Goal: Transaction & Acquisition: Purchase product/service

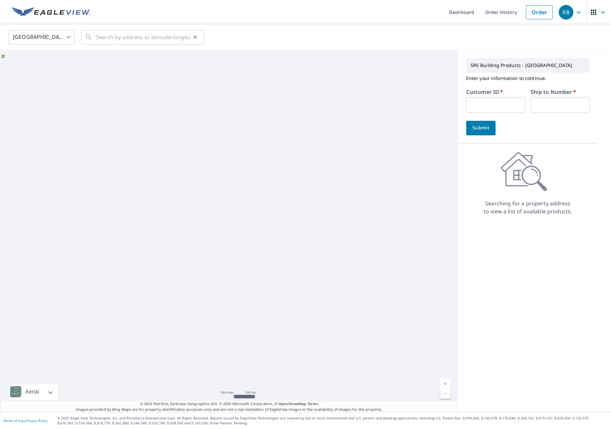
click at [93, 33] on div "​" at bounding box center [142, 37] width 123 height 15
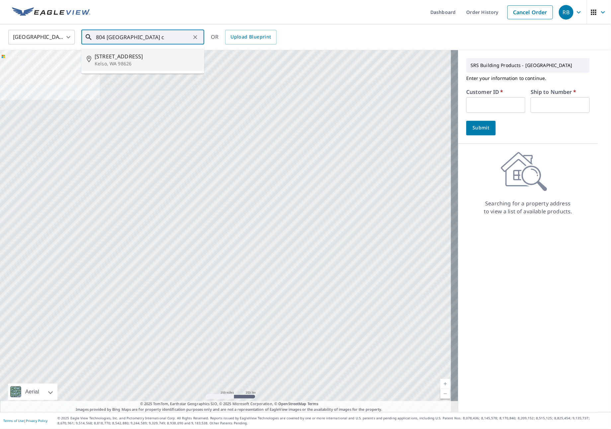
click at [145, 57] on span "[STREET_ADDRESS]" at bounding box center [147, 56] width 104 height 8
type input "[STREET_ADDRESS]"
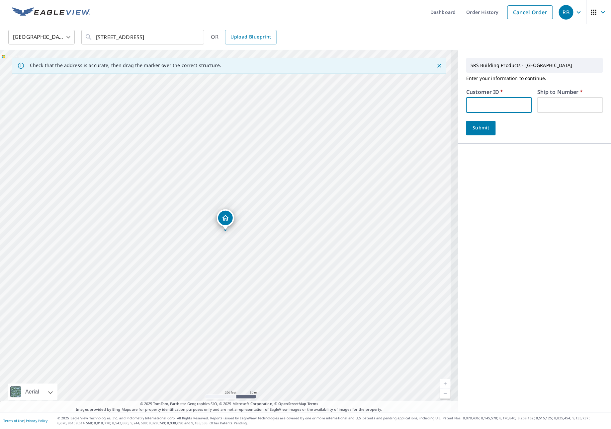
click at [466, 102] on input "text" at bounding box center [499, 105] width 66 height 16
type input "IDE324"
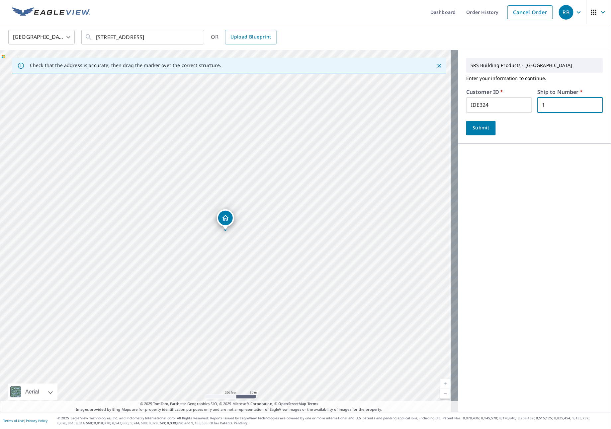
type input "1"
click at [470, 134] on button "Submit" at bounding box center [481, 128] width 30 height 15
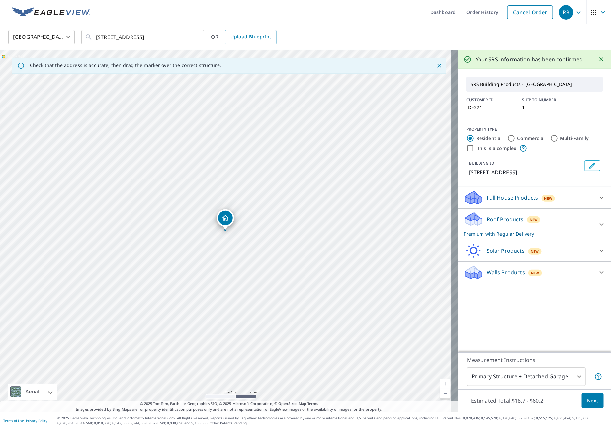
click at [546, 224] on div "Roof Products New Premium with Regular Delivery" at bounding box center [528, 224] width 130 height 26
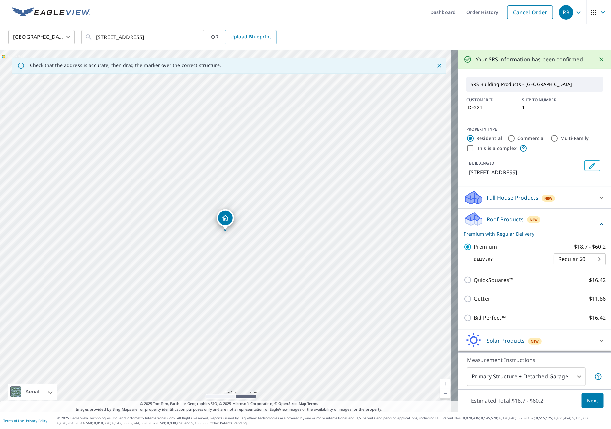
scroll to position [22, 0]
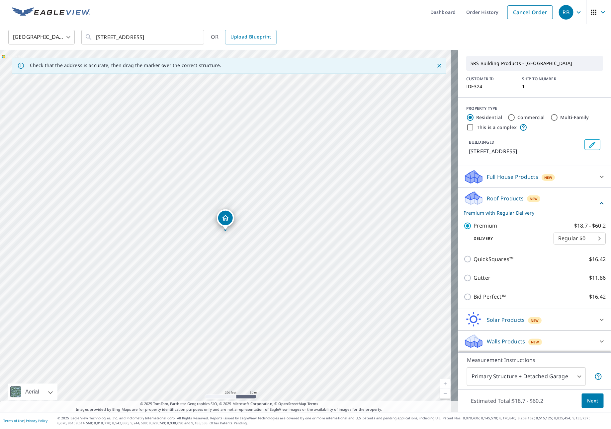
click at [550, 379] on body "RB RB Dashboard Order History Cancel Order RB [GEOGRAPHIC_DATA] [GEOGRAPHIC_DAT…" at bounding box center [305, 214] width 611 height 429
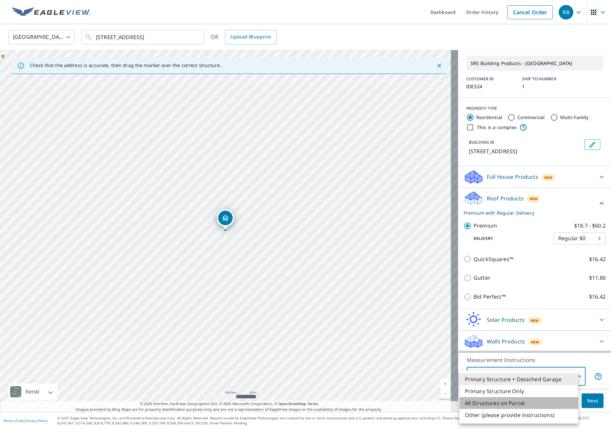
click at [533, 404] on li "All Structures on Parcel" at bounding box center [518, 403] width 119 height 12
type input "3"
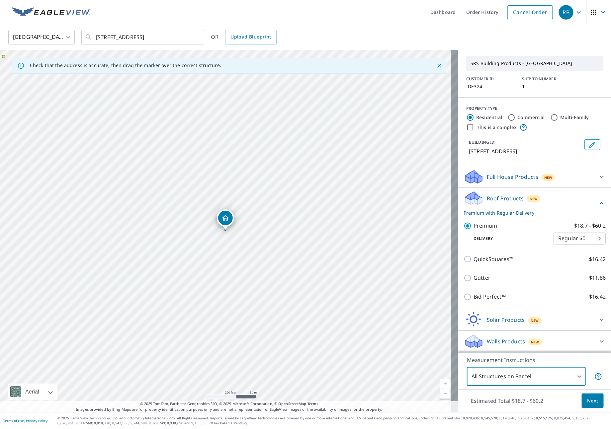
click at [587, 404] on span "Next" at bounding box center [592, 401] width 11 height 8
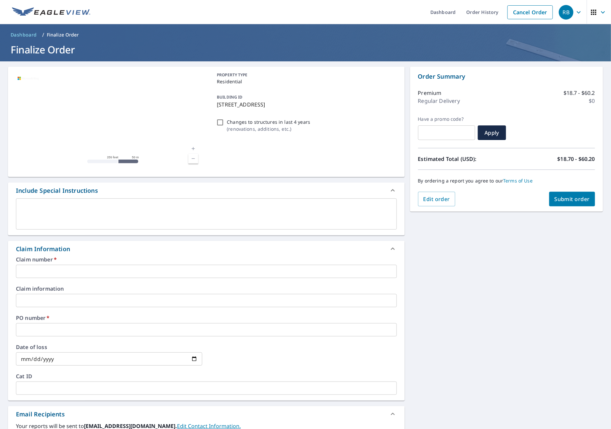
click at [75, 265] on input "text" at bounding box center [206, 271] width 381 height 13
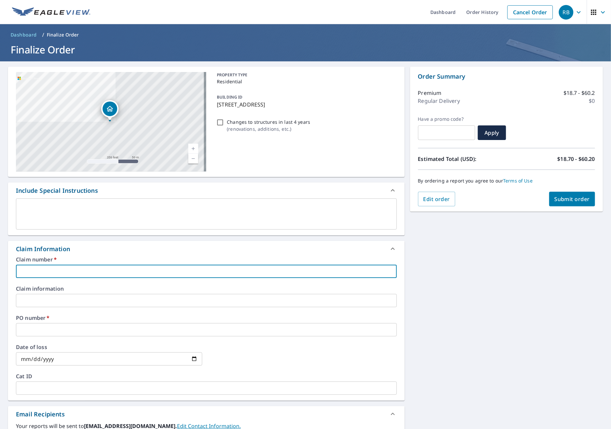
type input "I"
checkbox input "true"
type input "ID"
checkbox input "true"
type input "IDE"
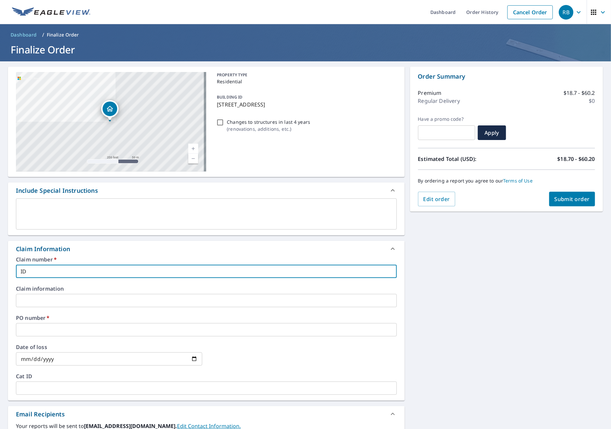
checkbox input "true"
type input "IDEA"
checkbox input "true"
type input "IDEAL"
checkbox input "true"
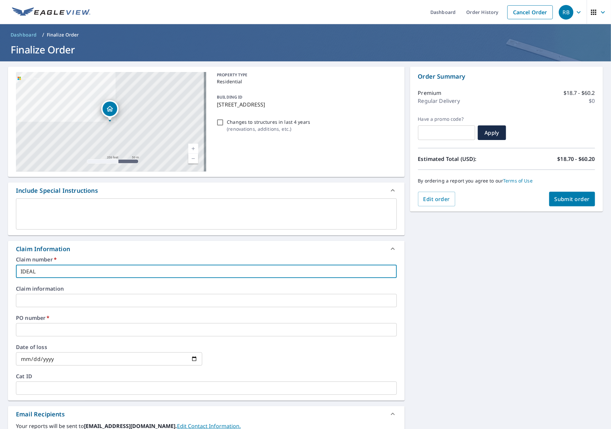
type input "IDEAL"
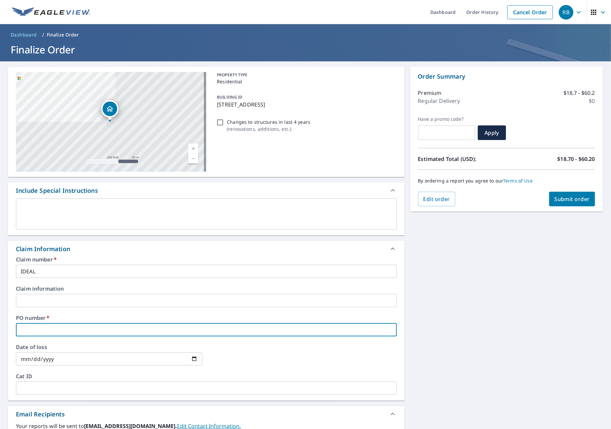
type input "I"
checkbox input "true"
type input "ID"
checkbox input "true"
type input "IDE"
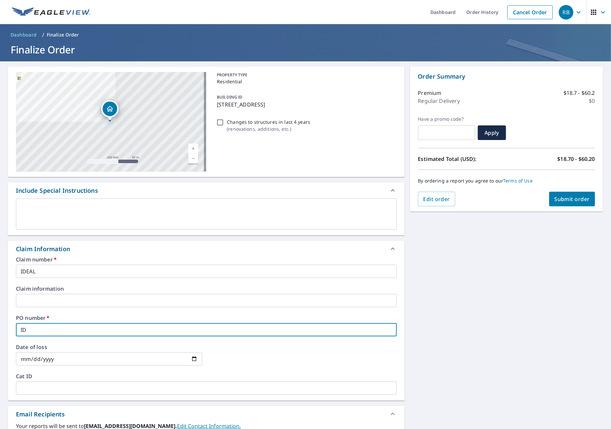
checkbox input "true"
type input "IDEA"
checkbox input "true"
type input "IDEAL"
checkbox input "true"
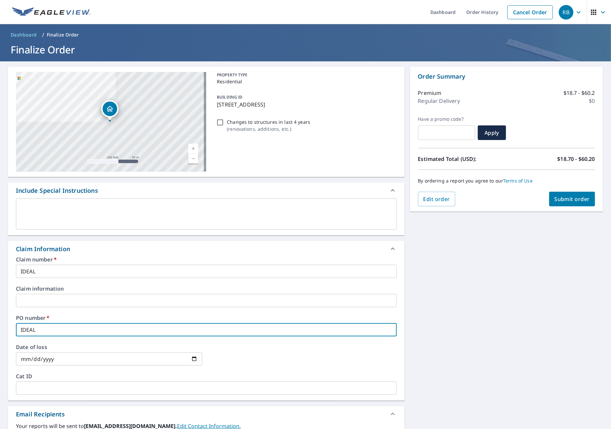
type input "IDEAL"
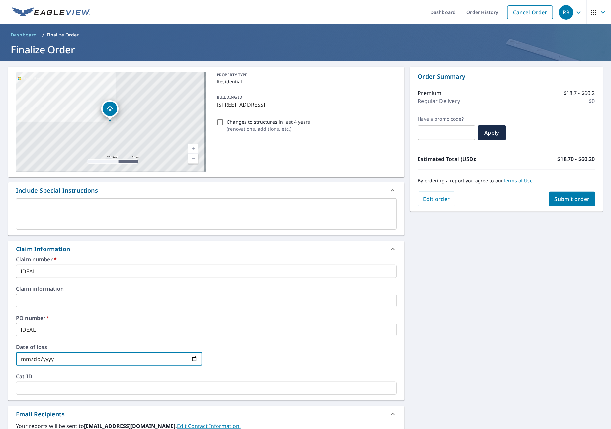
type input "I"
checkbox input "true"
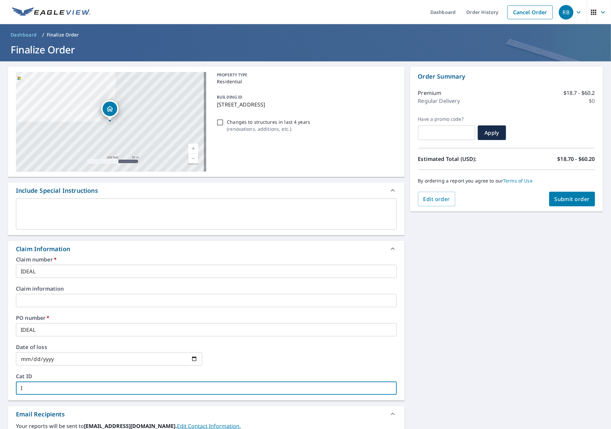
type input "ID"
checkbox input "true"
type input "IDE"
checkbox input "true"
type input "IDEA"
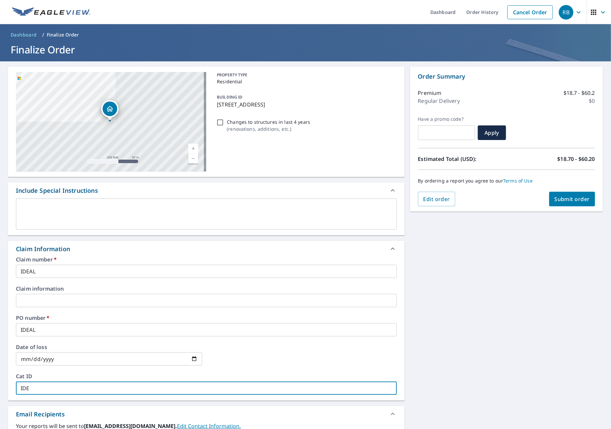
checkbox input "true"
type input "IDEAL"
checkbox input "true"
type input "IDEAL"
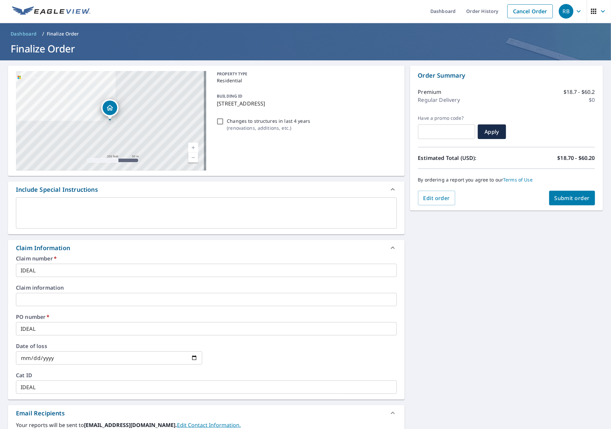
scroll to position [137, 0]
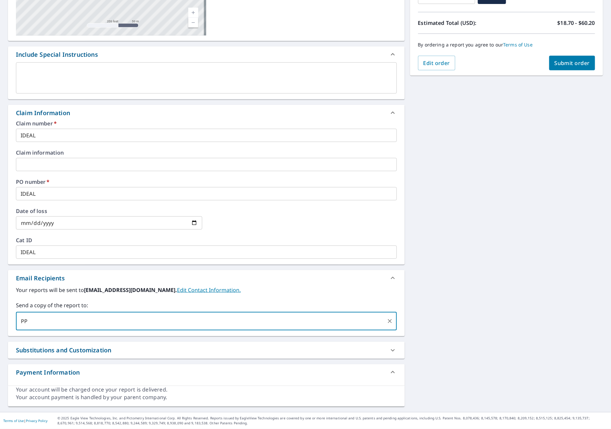
type input "P"
type input "[PERSON_NAME][EMAIL_ADDRESS][DOMAIN_NAME]"
checkbox input "true"
type input "[PERSON_NAME][EMAIL_ADDRESS][DOMAIN_NAME]"
checkbox input "true"
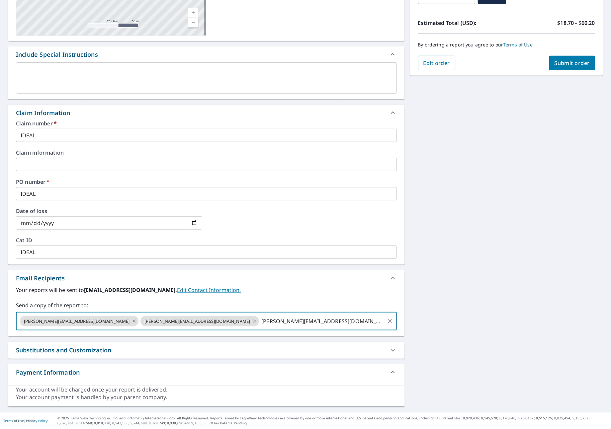
type input "[PERSON_NAME][EMAIL_ADDRESS][DOMAIN_NAME]"
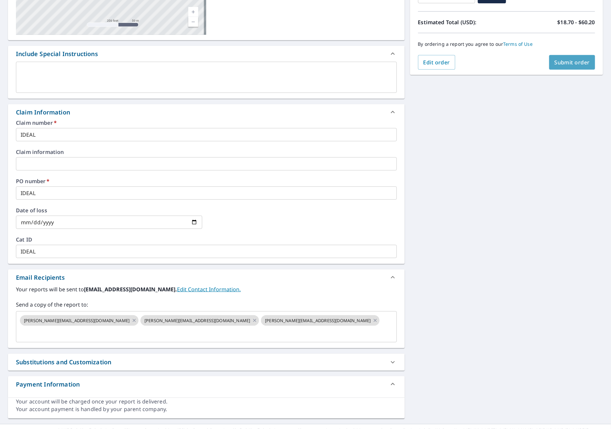
click at [554, 61] on span "Submit order" at bounding box center [572, 62] width 36 height 7
checkbox input "true"
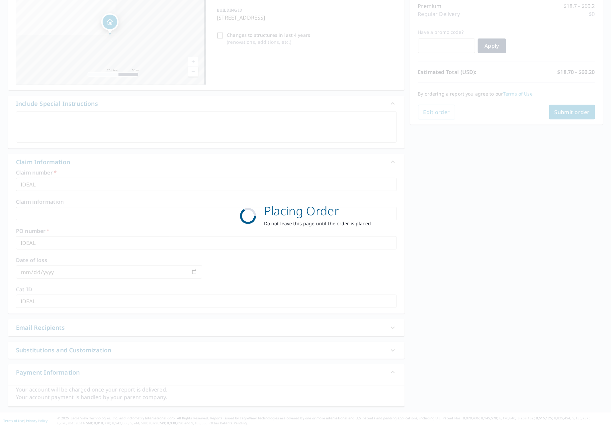
scroll to position [88, 0]
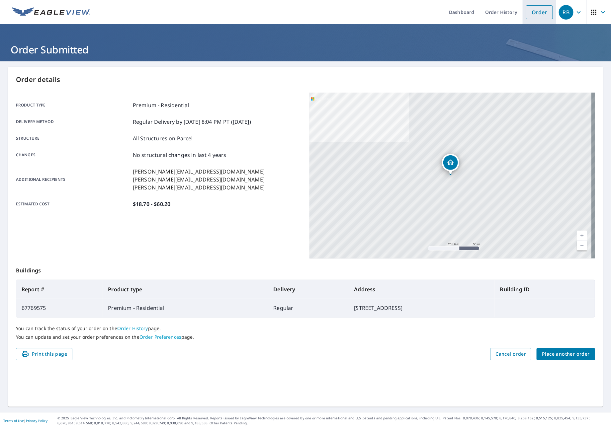
click at [540, 13] on link "Order" at bounding box center [539, 12] width 27 height 14
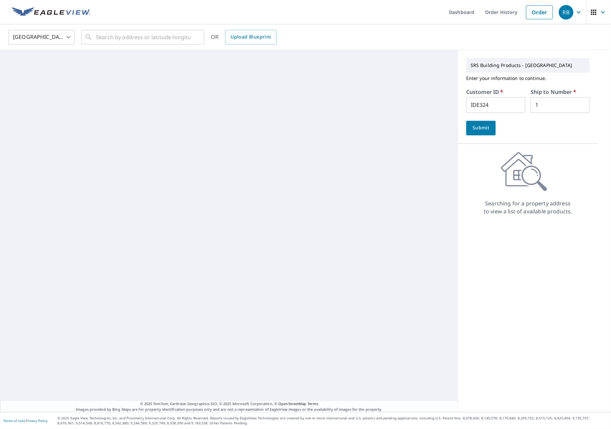
click at [114, 20] on ul "Dashboard Order History Order" at bounding box center [325, 12] width 462 height 24
click at [120, 35] on input "text" at bounding box center [143, 37] width 95 height 19
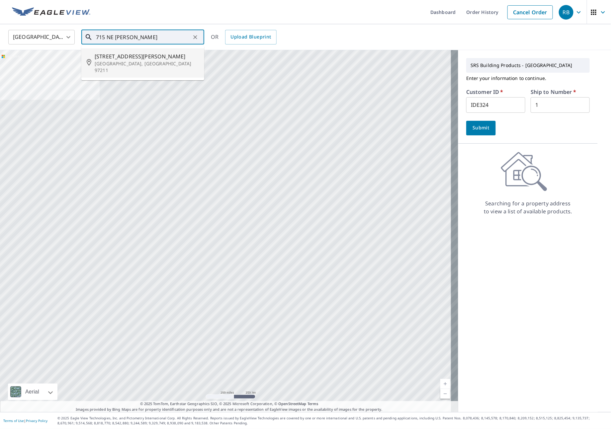
click at [139, 58] on span "[STREET_ADDRESS][PERSON_NAME]" at bounding box center [147, 56] width 104 height 8
type input "[STREET_ADDRESS][PERSON_NAME]"
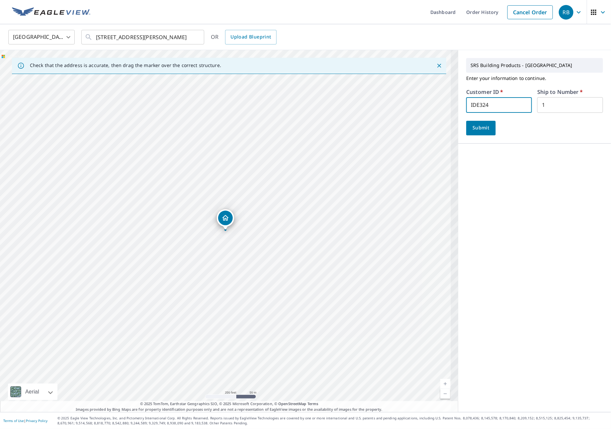
drag, startPoint x: 485, startPoint y: 105, endPoint x: 321, endPoint y: 87, distance: 164.9
click at [321, 87] on div "Check that the address is accurate, then drag the marker over the correct struc…" at bounding box center [305, 231] width 611 height 362
type input "JJH307"
click at [475, 128] on span "Submit" at bounding box center [480, 128] width 19 height 8
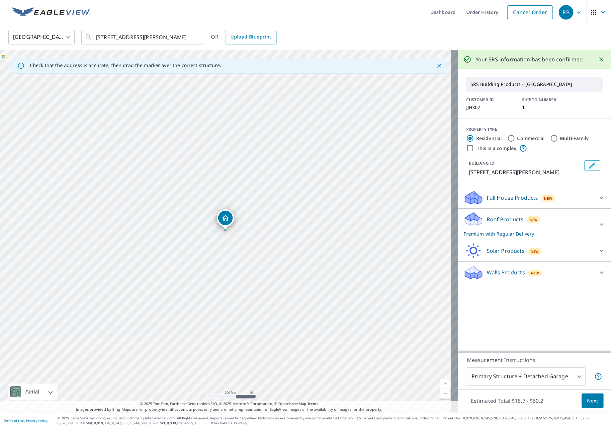
click at [537, 213] on div "Roof Products New Premium with Regular Delivery" at bounding box center [528, 224] width 130 height 26
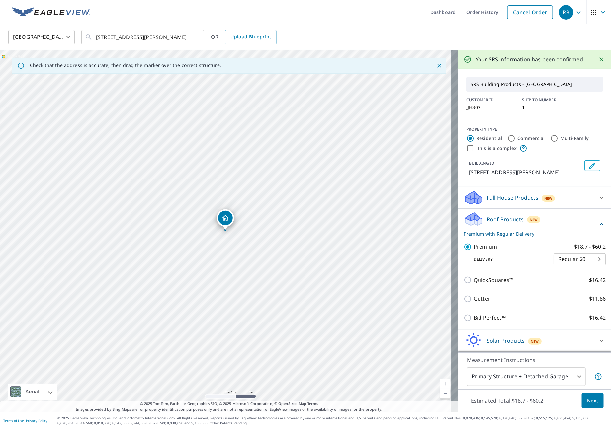
click at [558, 372] on body "RB RB Dashboard Order History Cancel Order RB United States [GEOGRAPHIC_DATA] ​…" at bounding box center [305, 214] width 611 height 429
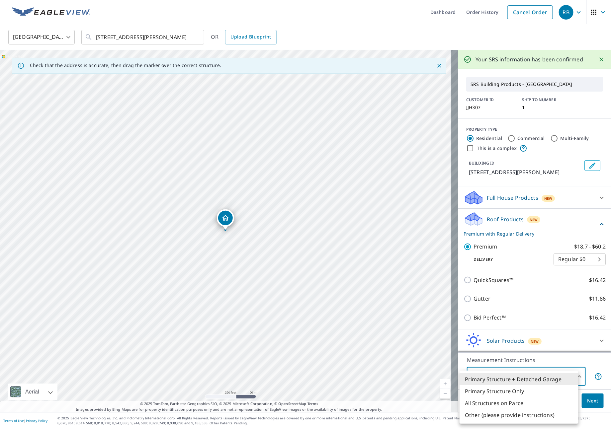
click at [500, 404] on li "All Structures on Parcel" at bounding box center [518, 403] width 119 height 12
type input "3"
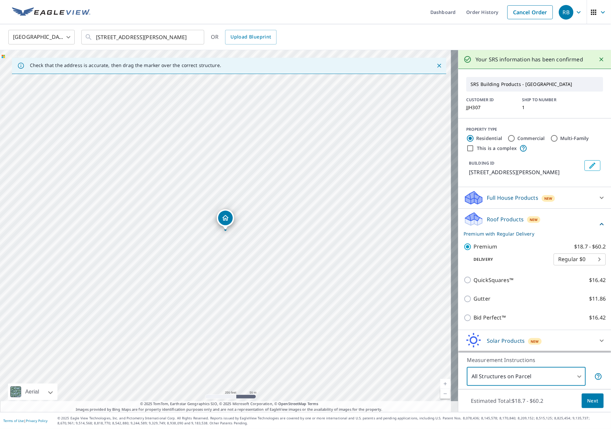
click at [591, 401] on span "Next" at bounding box center [592, 401] width 11 height 8
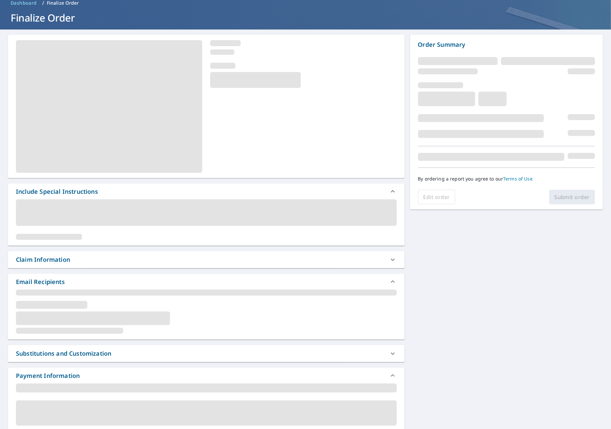
scroll to position [100, 0]
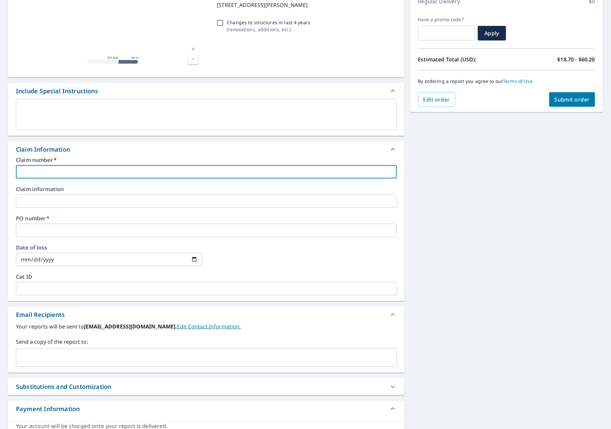
click at [64, 168] on input "text" at bounding box center [206, 171] width 381 height 13
type input "J"
checkbox input "true"
type input "JN"
checkbox input "true"
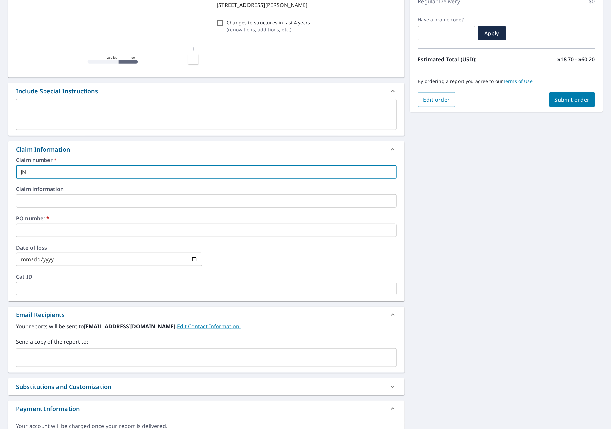
type input "JNJ"
checkbox input "true"
type input "JNJ"
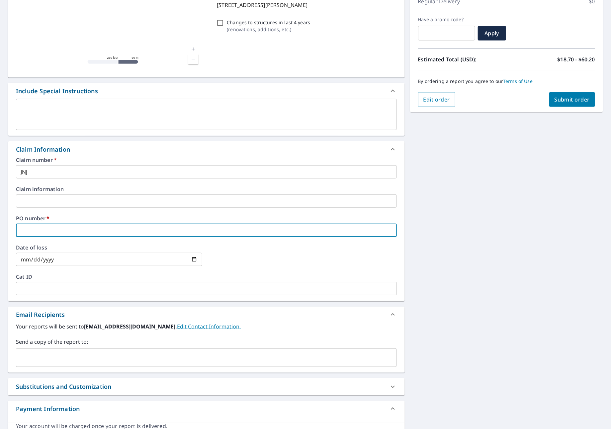
type input "J"
checkbox input "true"
type input "JN"
checkbox input "true"
type input "JNJ"
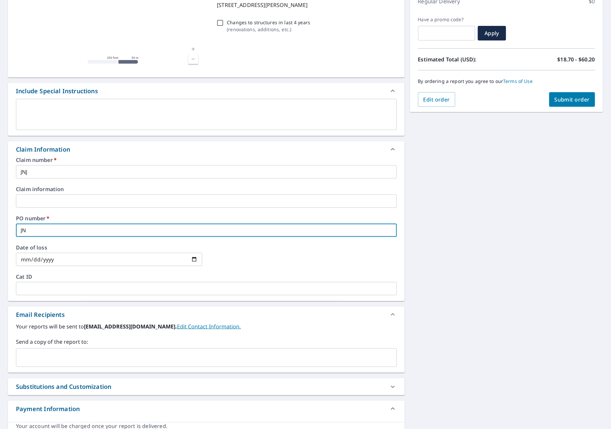
checkbox input "true"
type input "JNJ"
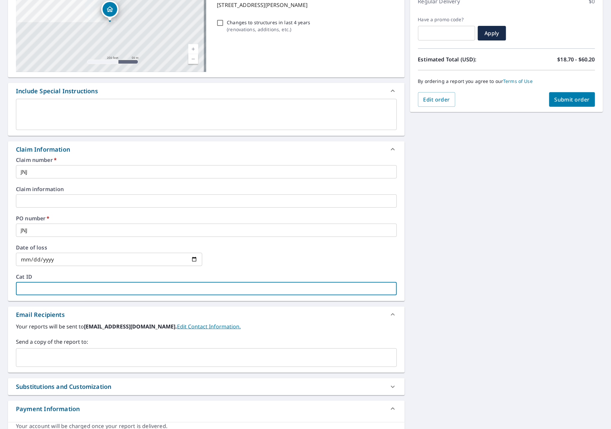
type input "J"
checkbox input "true"
type input "JN"
checkbox input "true"
type input "JNJ"
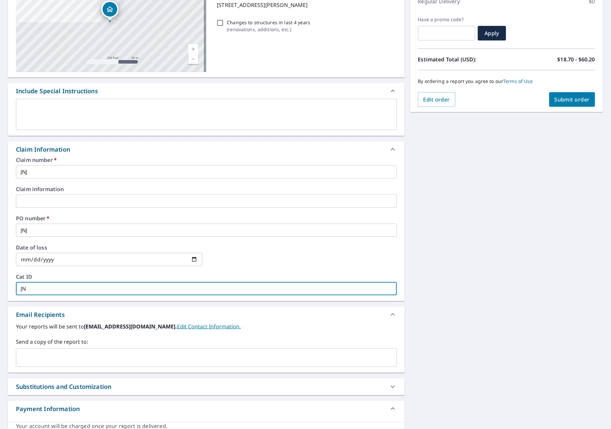
checkbox input "true"
type input "JNJ"
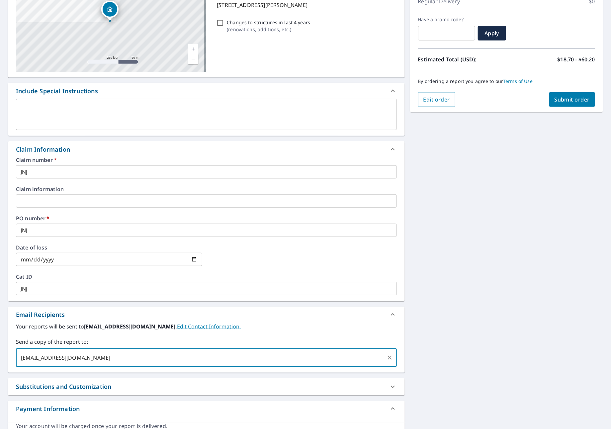
type input "[EMAIL_ADDRESS][DOMAIN_NAME]"
checkbox input "true"
type input "[PERSON_NAME][EMAIL_ADDRESS][DOMAIN_NAME]"
checkbox input "true"
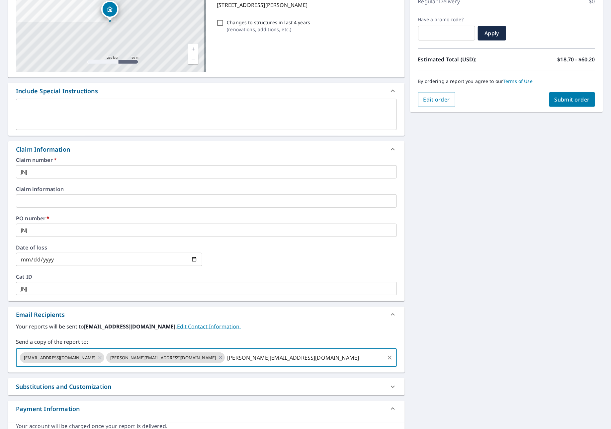
type input "[PERSON_NAME][EMAIL_ADDRESS][DOMAIN_NAME]"
checkbox input "true"
type input "[PERSON_NAME][EMAIL_ADDRESS][DOMAIN_NAME]"
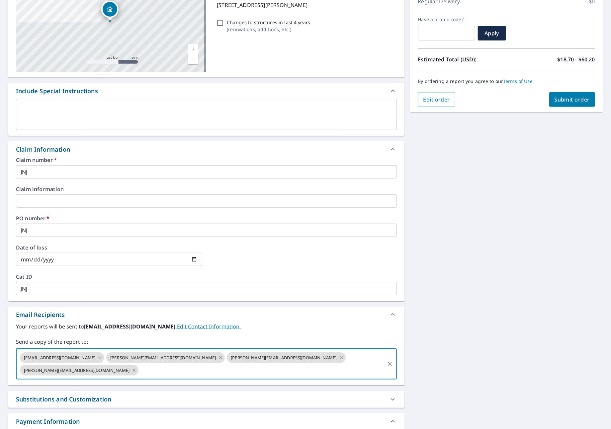
click at [558, 104] on button "Submit order" at bounding box center [572, 99] width 46 height 15
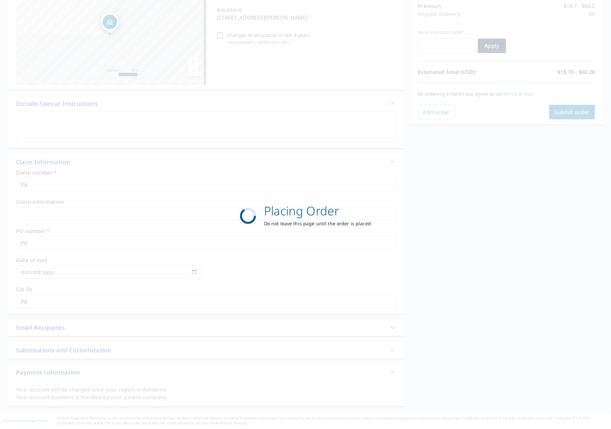
checkbox input "true"
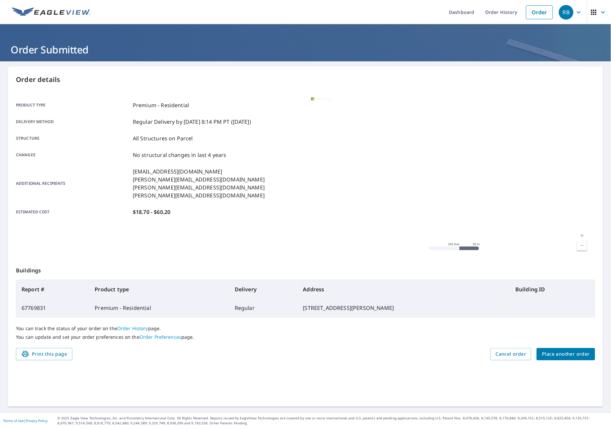
click at [571, 356] on span "Place another order" at bounding box center [566, 354] width 48 height 8
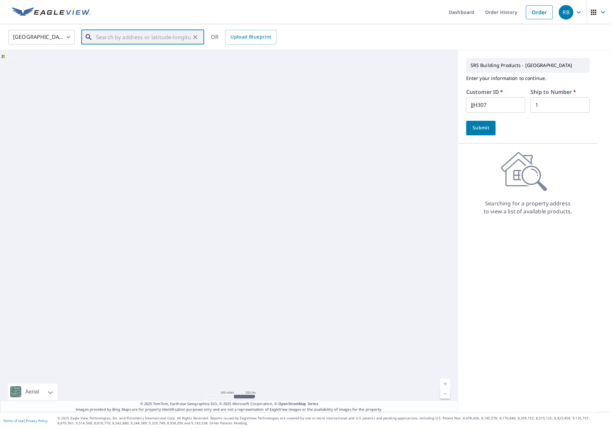
click at [117, 40] on input "text" at bounding box center [143, 37] width 95 height 19
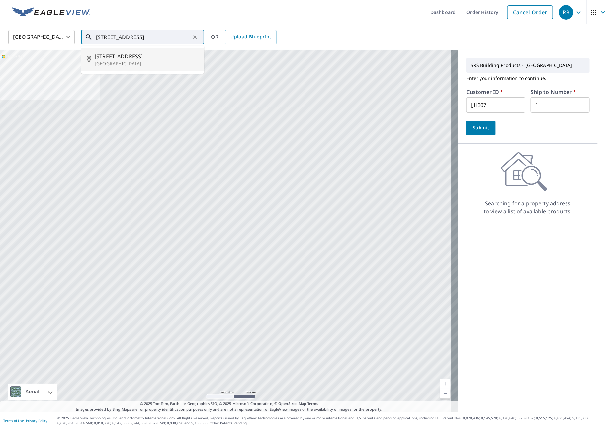
click at [128, 53] on span "[STREET_ADDRESS]" at bounding box center [147, 56] width 104 height 8
type input "[STREET_ADDRESS]"
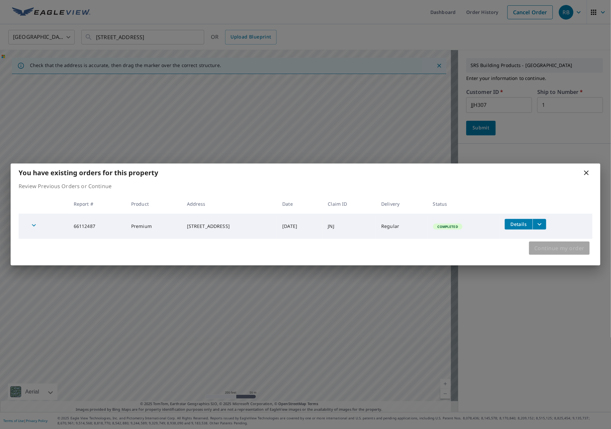
click at [558, 251] on span "Continue my order" at bounding box center [559, 248] width 50 height 9
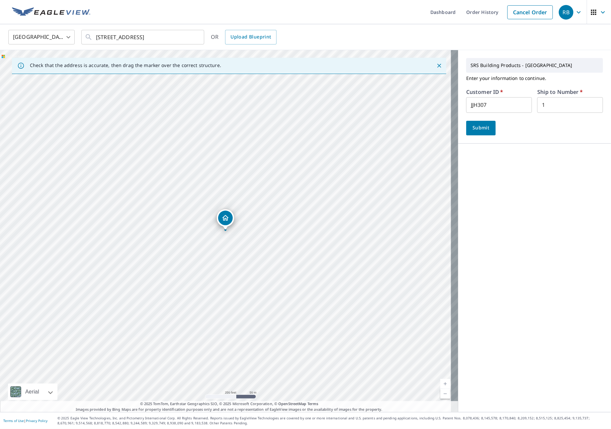
click at [471, 132] on span "Submit" at bounding box center [480, 128] width 19 height 8
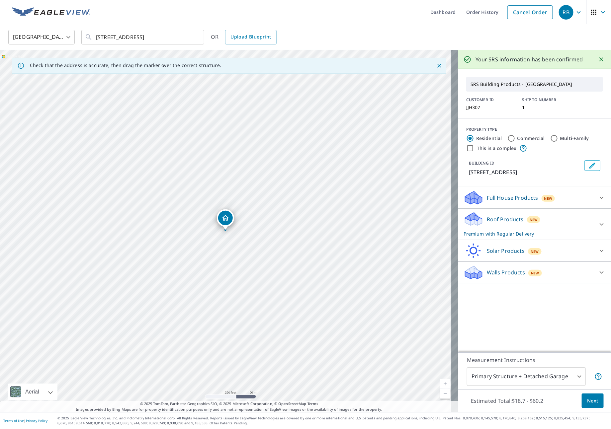
click at [564, 203] on div "Full House Products New" at bounding box center [528, 198] width 130 height 16
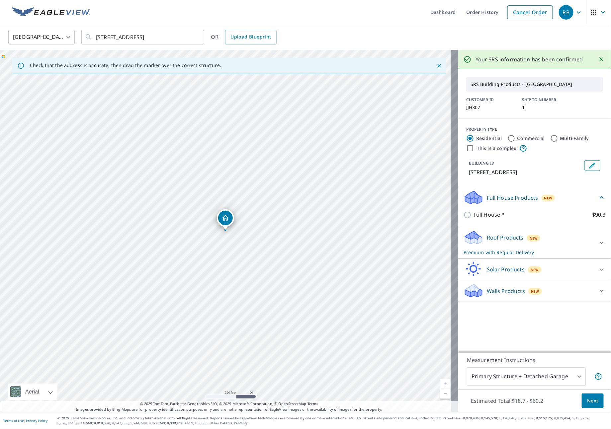
click at [565, 200] on div "Full House Products New" at bounding box center [530, 198] width 134 height 16
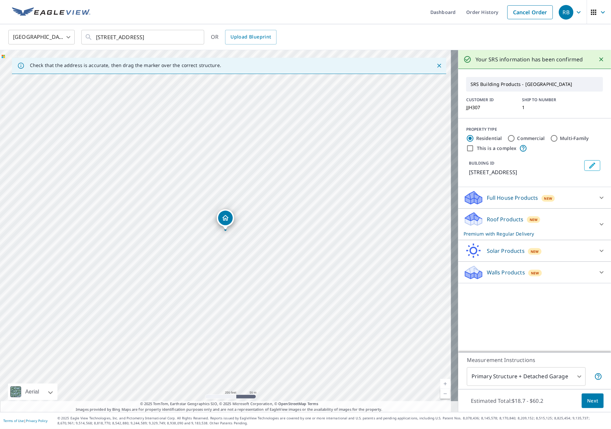
click at [579, 270] on div "Walls Products New" at bounding box center [528, 273] width 130 height 16
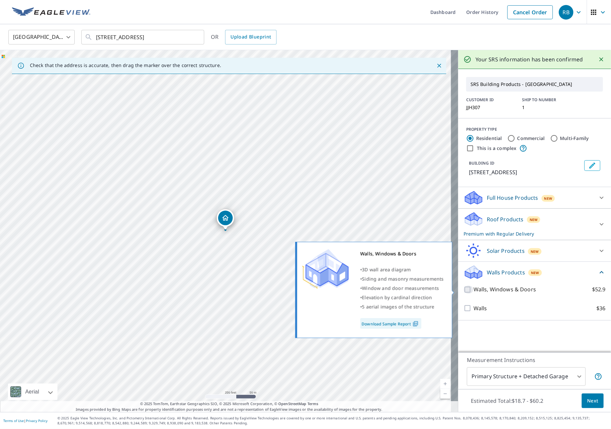
drag, startPoint x: 462, startPoint y: 292, endPoint x: 540, endPoint y: 331, distance: 86.7
click at [463, 293] on input "Walls, Windows & Doors $52.9" at bounding box center [468, 290] width 10 height 8
checkbox input "true"
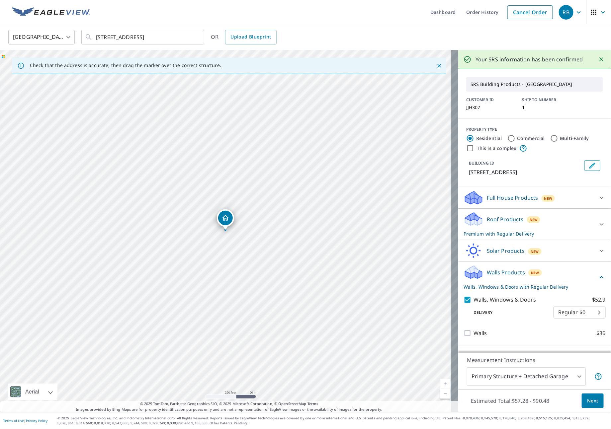
scroll to position [2, 0]
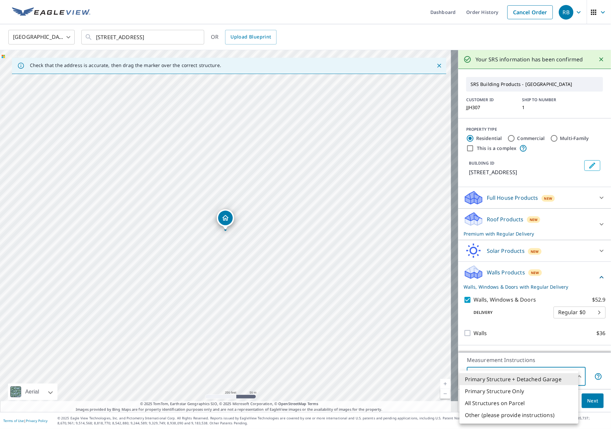
click at [538, 372] on body "RB RB Dashboard Order History Cancel Order RB [GEOGRAPHIC_DATA] [GEOGRAPHIC_DAT…" at bounding box center [305, 214] width 611 height 429
click at [516, 406] on li "All Structures on Parcel" at bounding box center [518, 403] width 119 height 12
type input "3"
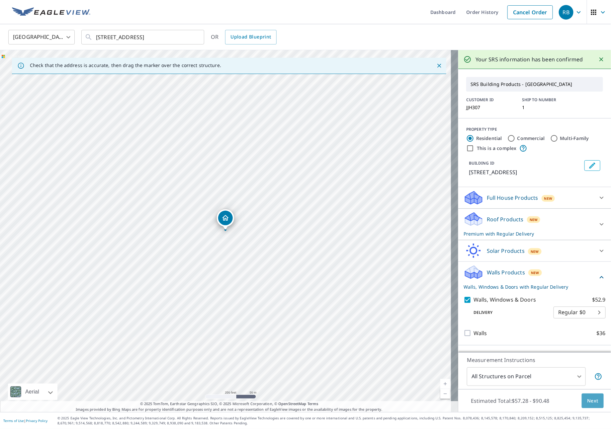
click at [595, 402] on button "Next" at bounding box center [593, 401] width 22 height 15
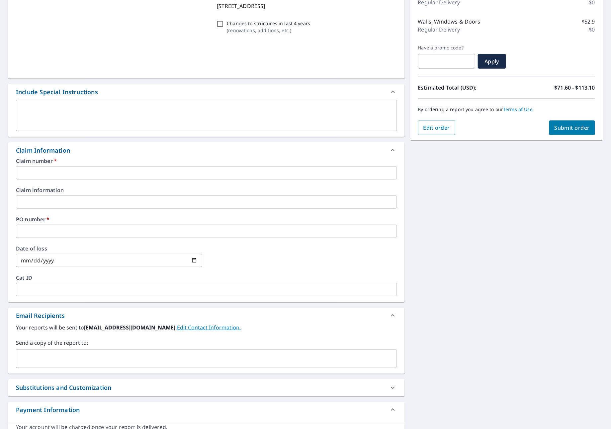
scroll to position [100, 0]
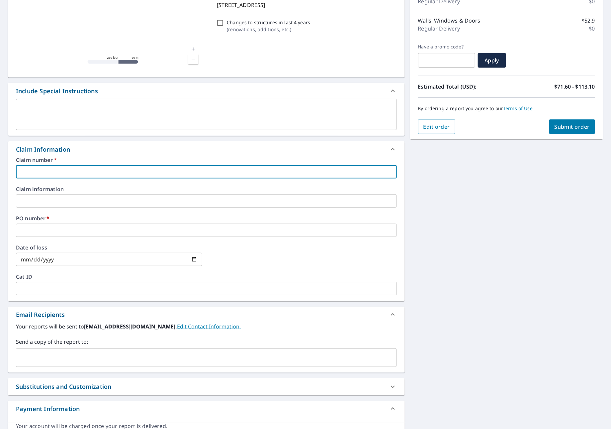
click at [37, 172] on input "text" at bounding box center [206, 171] width 381 height 13
type input "J"
checkbox input "true"
type input "JN"
checkbox input "true"
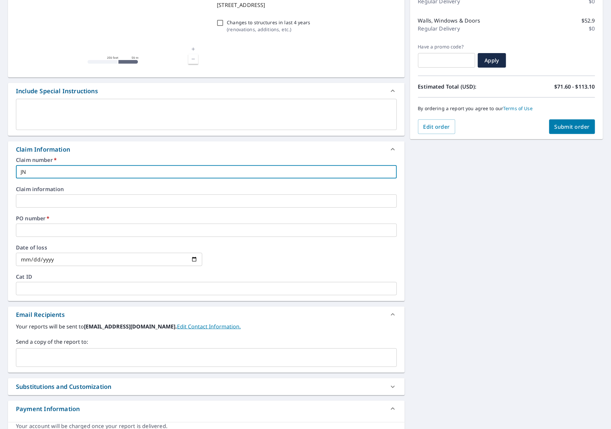
type input "JNJ"
checkbox input "true"
type input "JNJ"
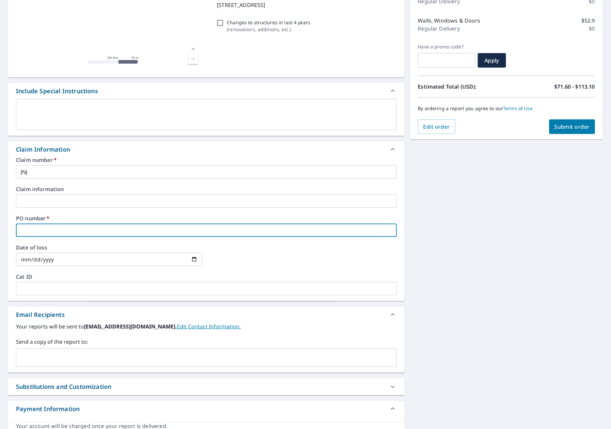
type input "J"
checkbox input "true"
type input "JN"
checkbox input "true"
type input "JNJ"
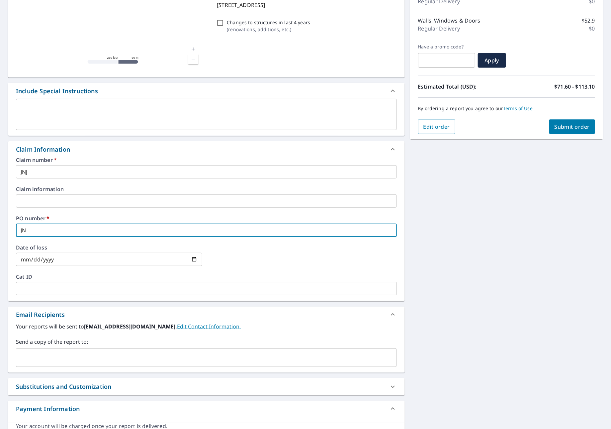
checkbox input "true"
type input "JNJ"
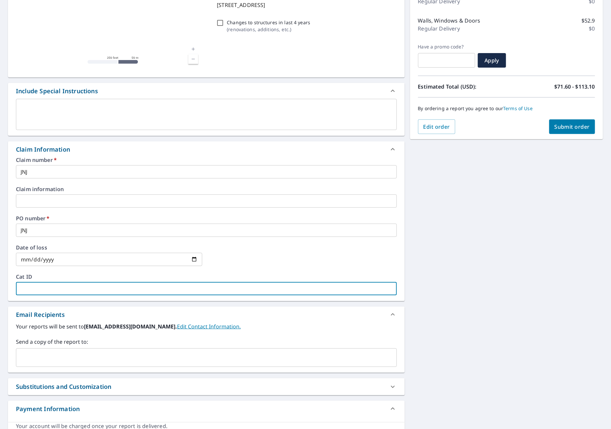
type input "J"
checkbox input "true"
type input "JN"
checkbox input "true"
type input "JNJ"
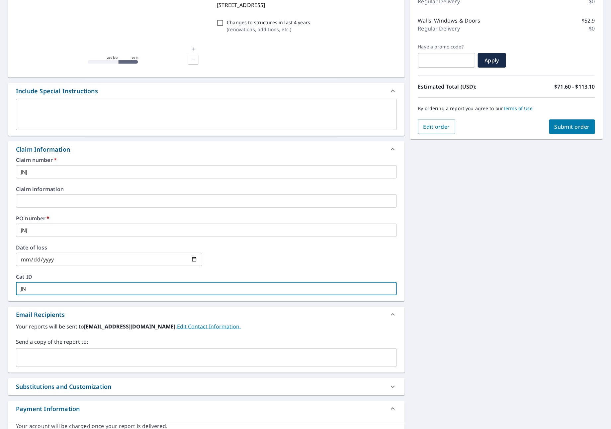
checkbox input "true"
type input "JNJ"
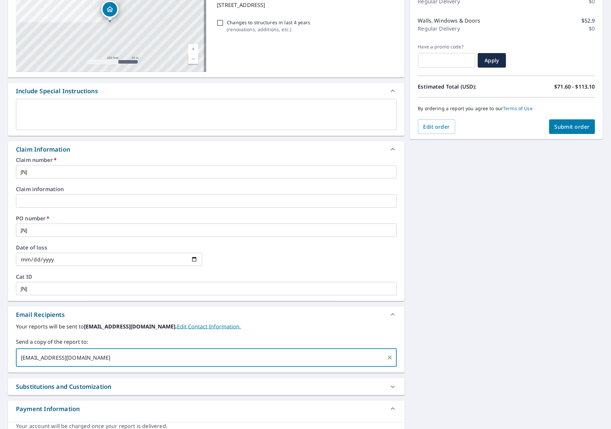
type input "[EMAIL_ADDRESS][DOMAIN_NAME]"
checkbox input "true"
type input "[PERSON_NAME][EMAIL_ADDRESS][DOMAIN_NAME]"
checkbox input "true"
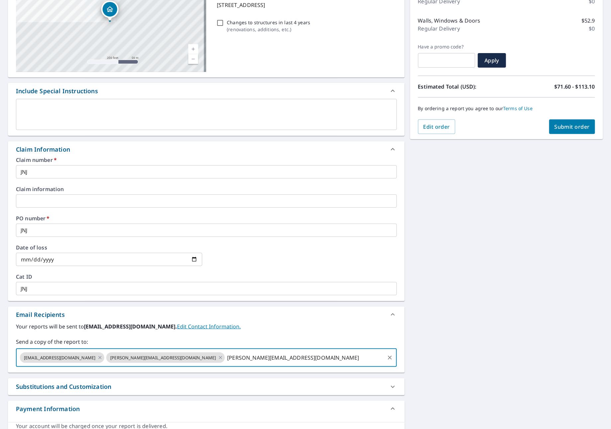
type input "[PERSON_NAME][EMAIL_ADDRESS][DOMAIN_NAME]"
checkbox input "true"
type input "[PERSON_NAME][EMAIL_ADDRESS]"
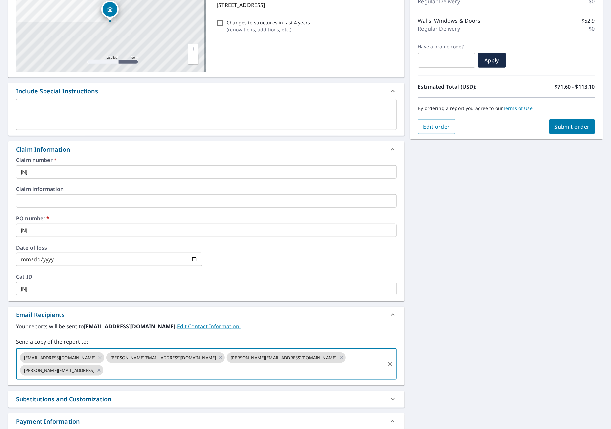
checkbox input "true"
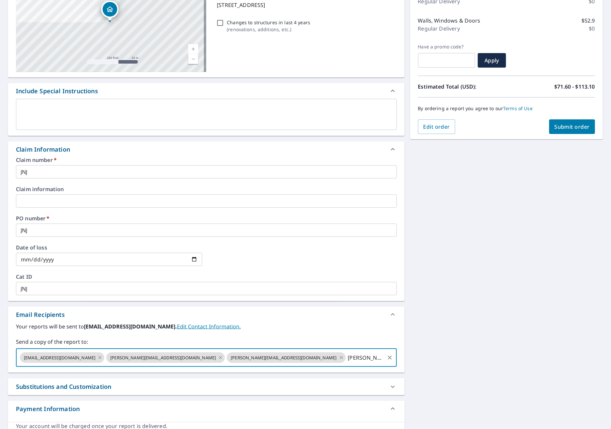
type input "[PERSON_NAME][EMAIL_ADDRESS][DOMAIN_NAME]"
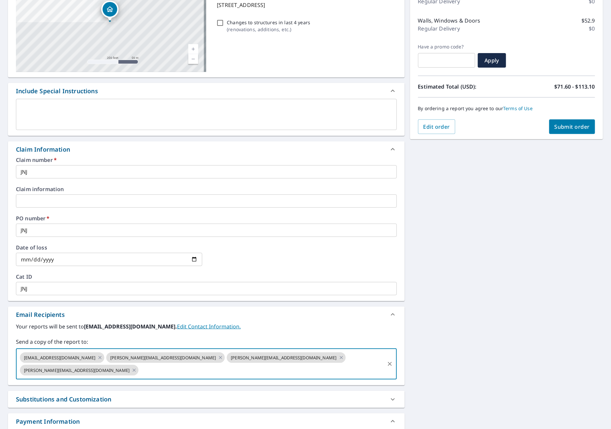
click at [560, 126] on span "Submit order" at bounding box center [572, 126] width 36 height 7
checkbox input "true"
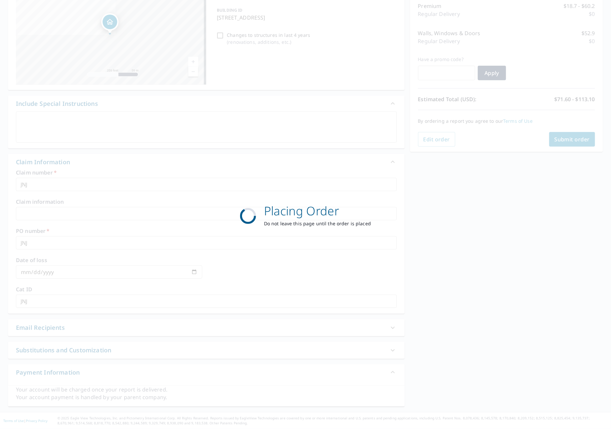
scroll to position [88, 0]
